Goal: Transaction & Acquisition: Purchase product/service

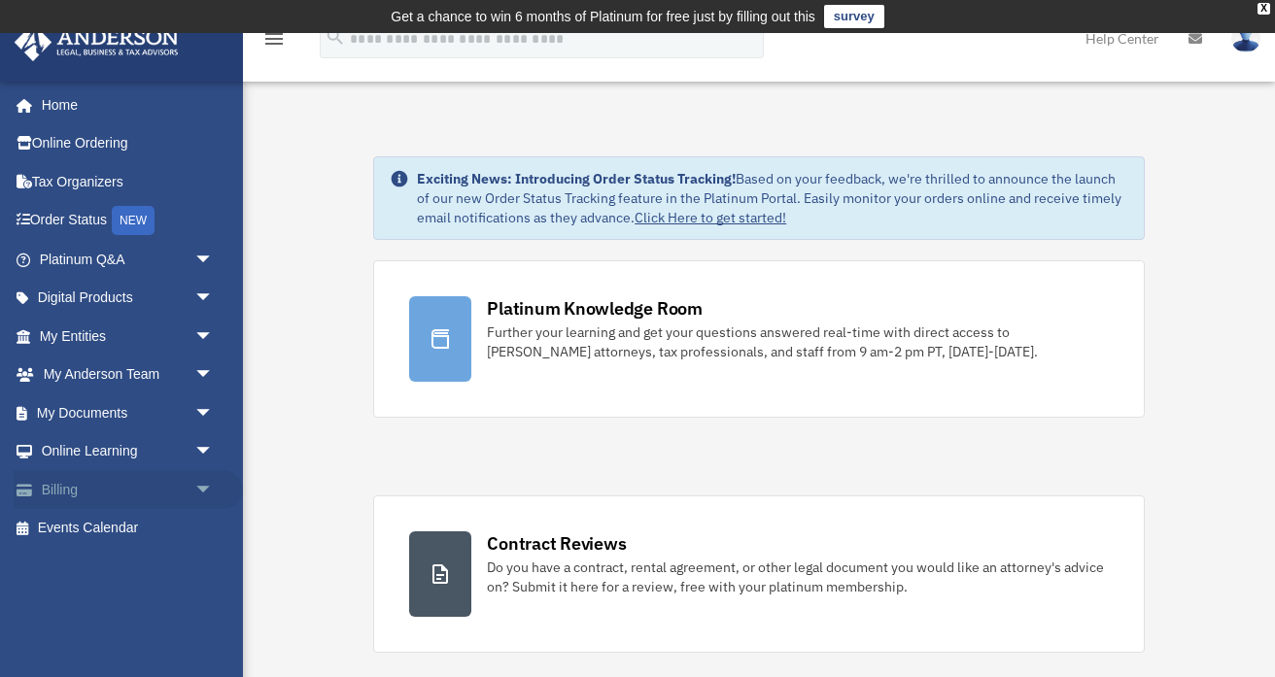
click at [198, 492] on span "arrow_drop_down" at bounding box center [213, 490] width 39 height 40
click at [143, 523] on link "$ Open Invoices" at bounding box center [135, 529] width 216 height 40
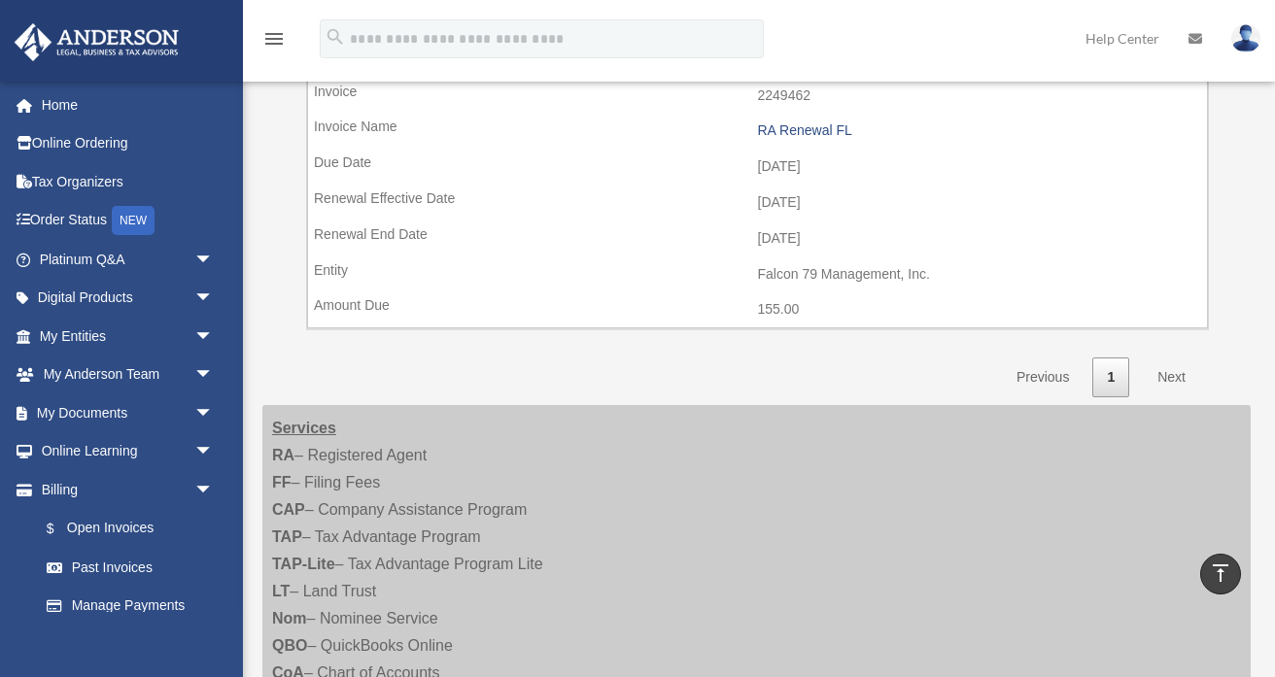
scroll to position [734, 0]
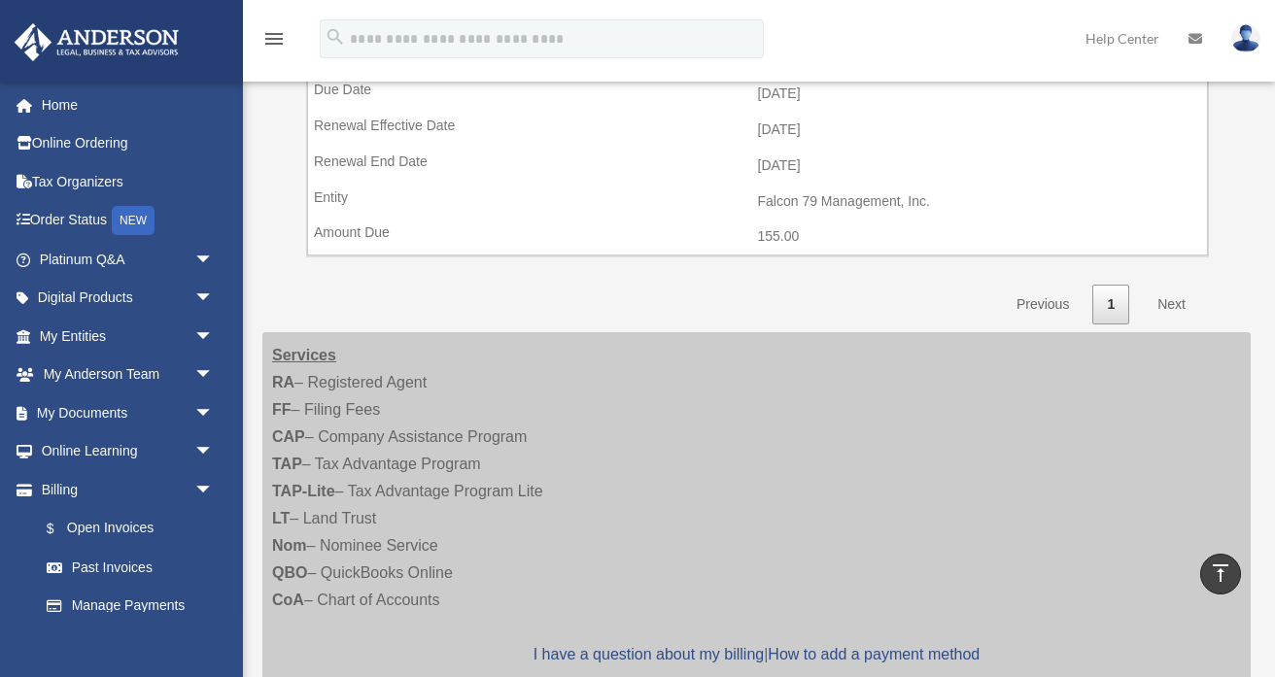
click at [1175, 306] on link "Next" at bounding box center [1171, 305] width 57 height 40
click at [1172, 301] on link "Next" at bounding box center [1171, 305] width 57 height 40
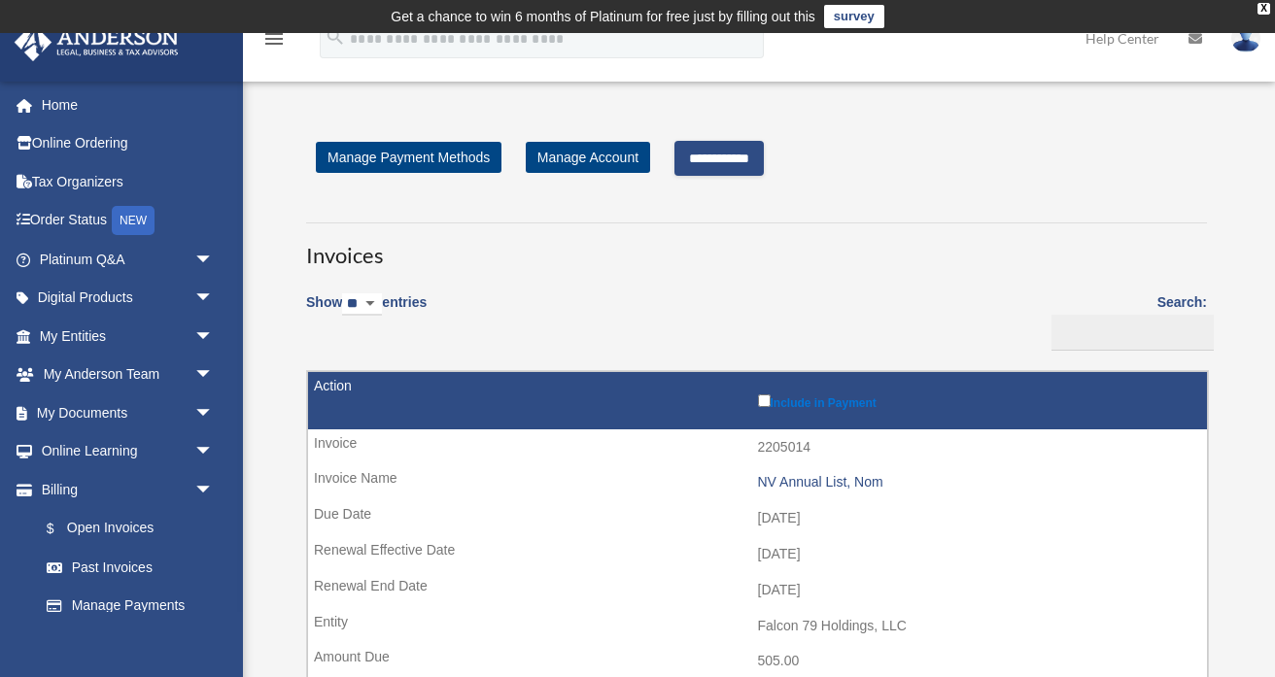
scroll to position [22, 0]
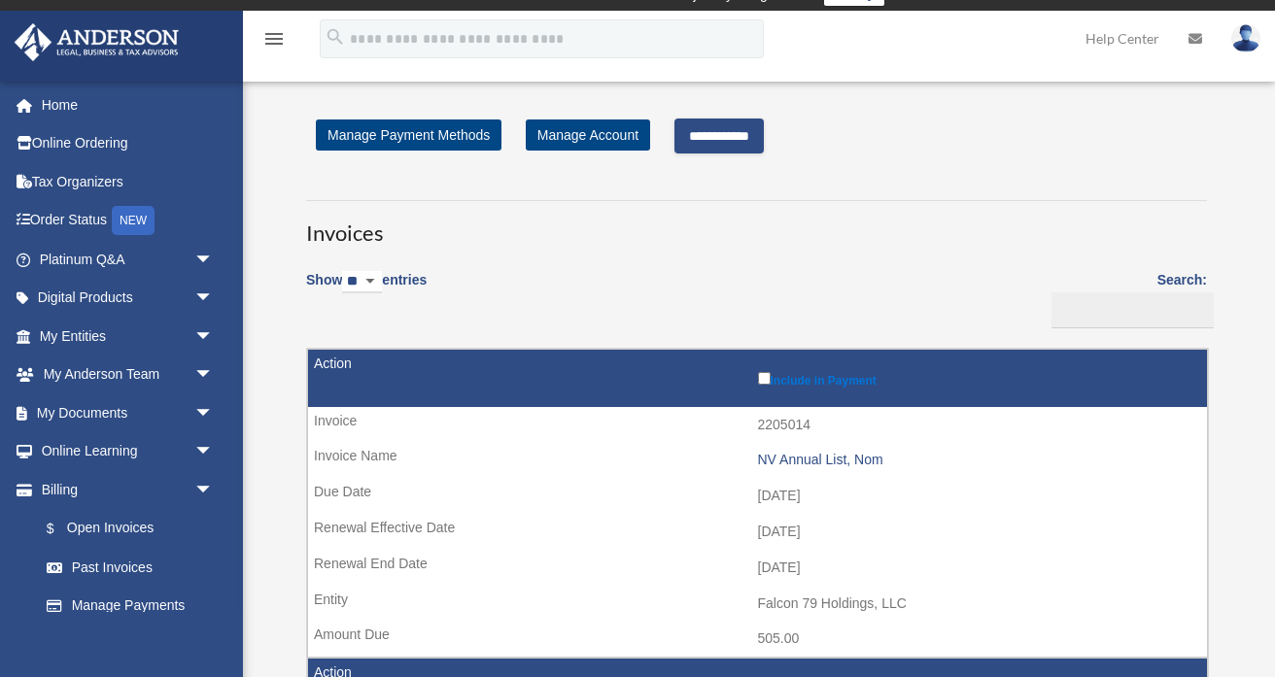
click at [738, 131] on input "**********" at bounding box center [718, 136] width 89 height 35
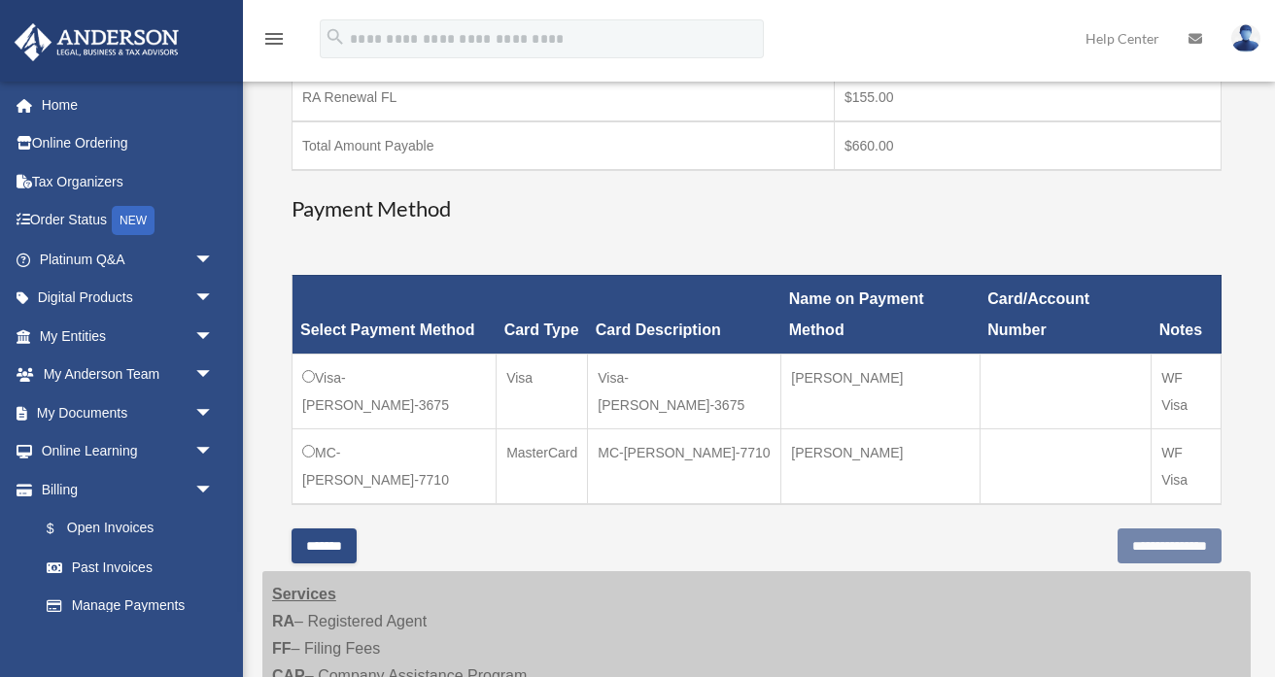
scroll to position [461, 0]
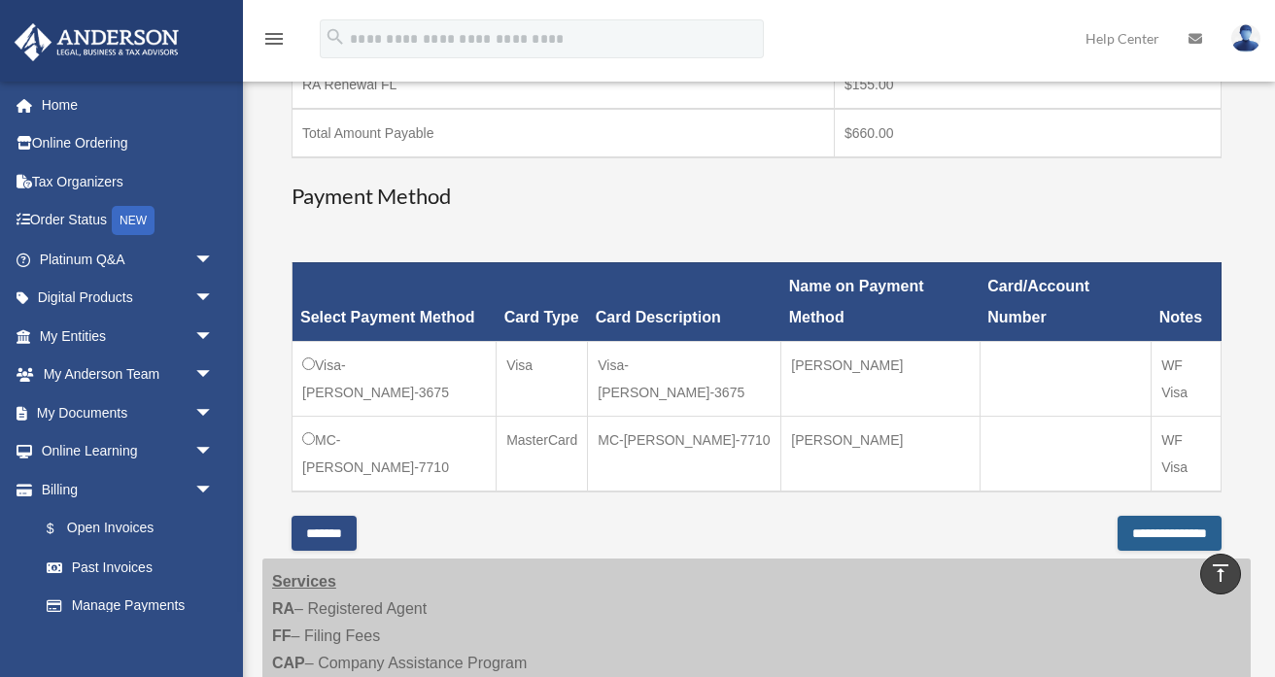
click at [1165, 530] on input "**********" at bounding box center [1170, 533] width 104 height 35
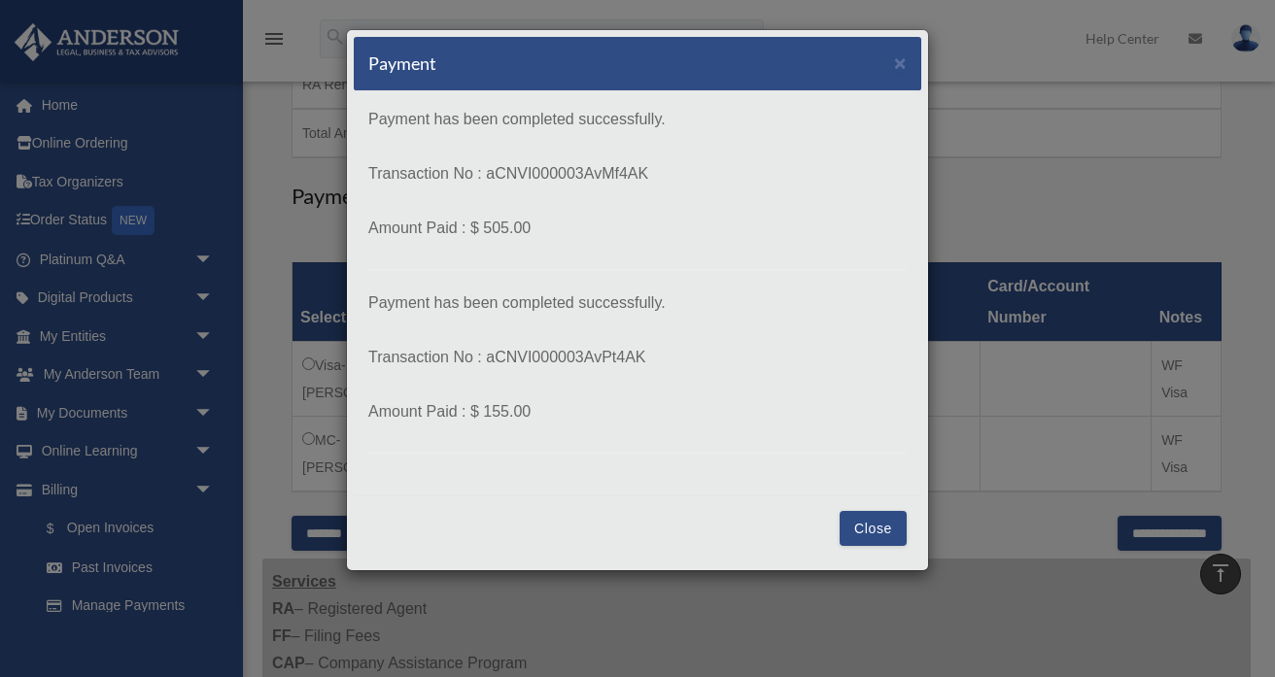
click at [464, 110] on div "Payment × Payment has been completed successfully. Transaction No : aCNVI000003…" at bounding box center [637, 300] width 583 height 542
click at [881, 522] on button "Close" at bounding box center [873, 528] width 67 height 35
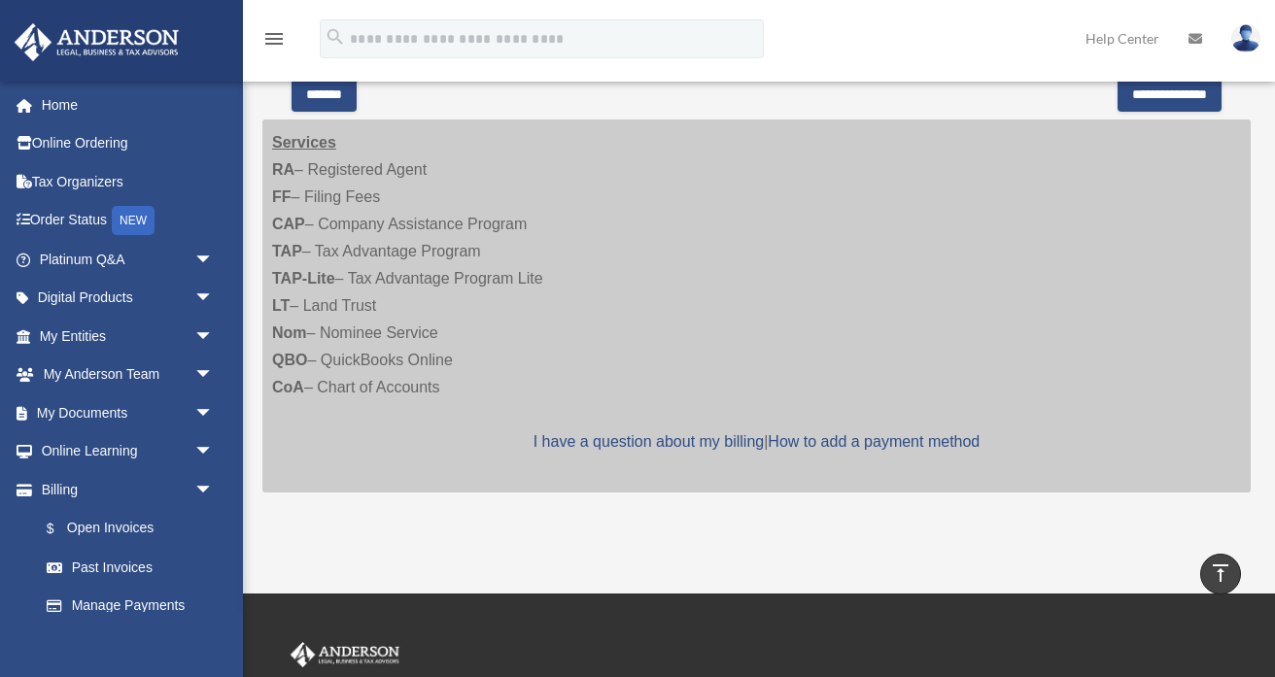
scroll to position [905, 0]
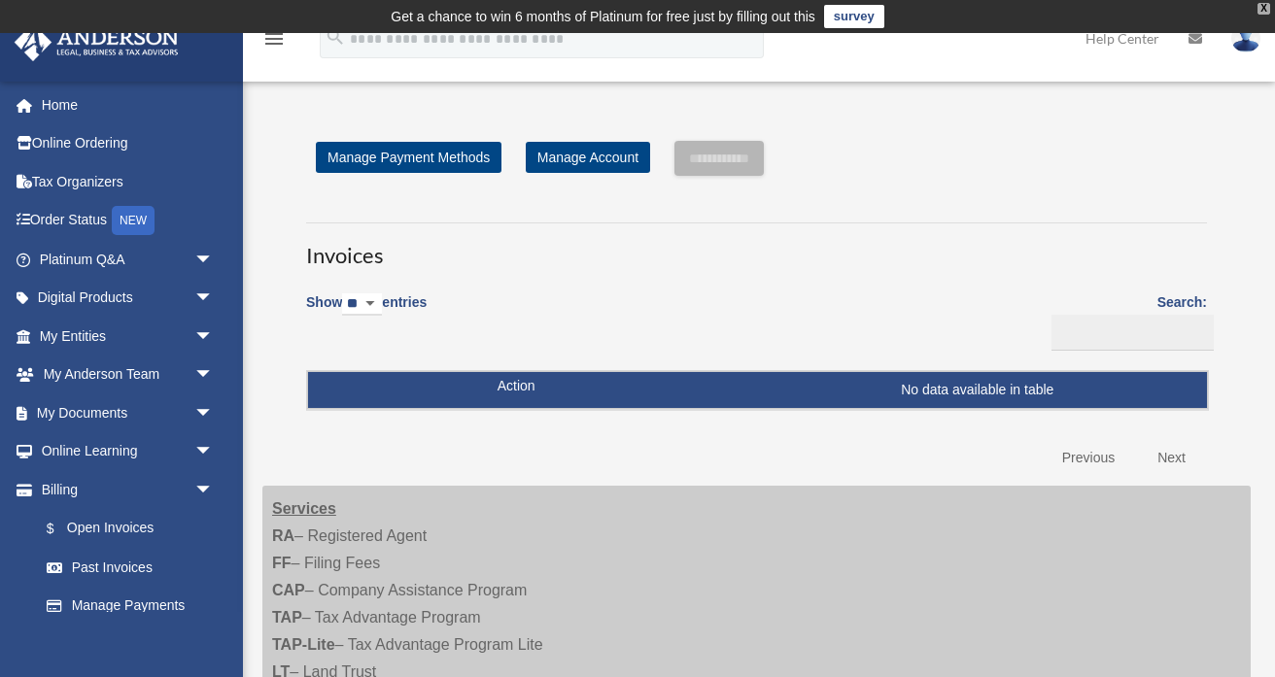
click at [1263, 10] on div "X" at bounding box center [1263, 9] width 13 height 12
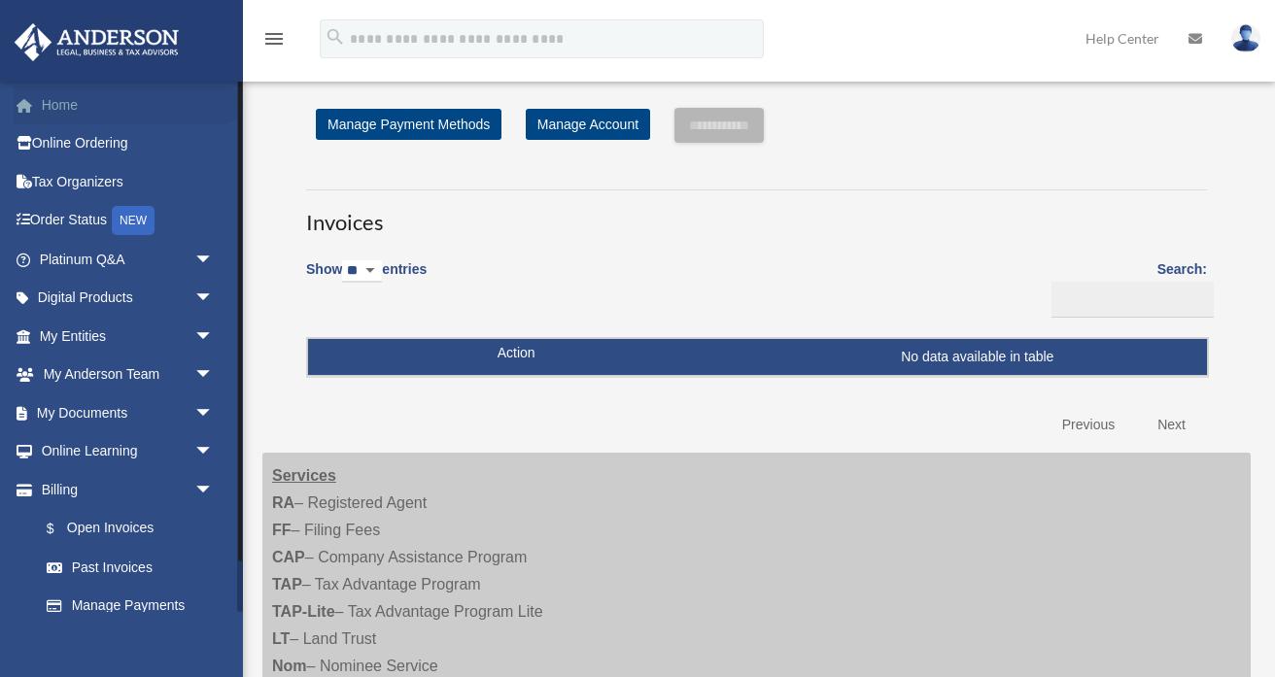
click at [70, 103] on link "Home" at bounding box center [128, 105] width 229 height 39
